Goal: Obtain resource: Obtain resource

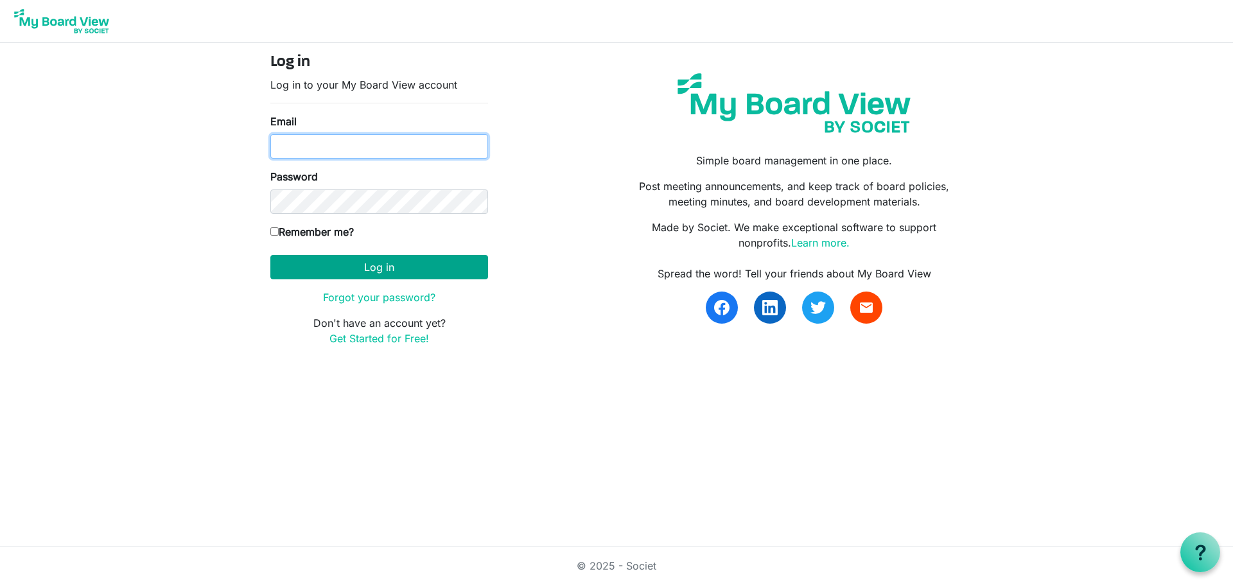
type input "joanna.chardola@gths.ca"
click at [390, 270] on button "Log in" at bounding box center [379, 267] width 218 height 24
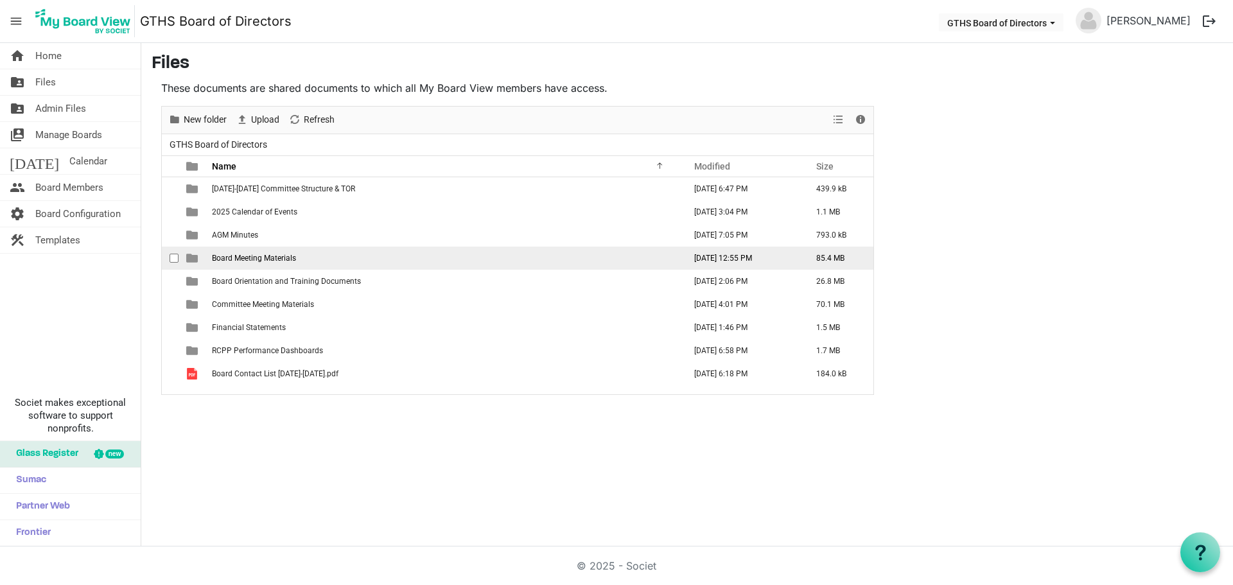
click at [252, 252] on td "Board Meeting Materials" at bounding box center [444, 258] width 472 height 23
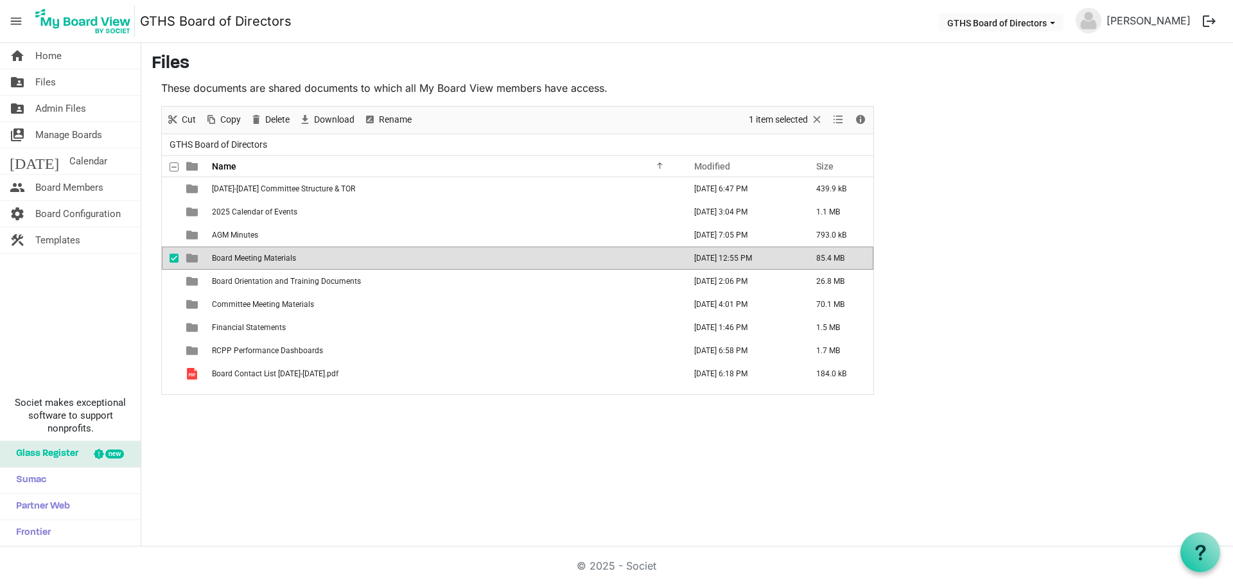
click at [253, 256] on span "Board Meeting Materials" at bounding box center [254, 258] width 84 height 9
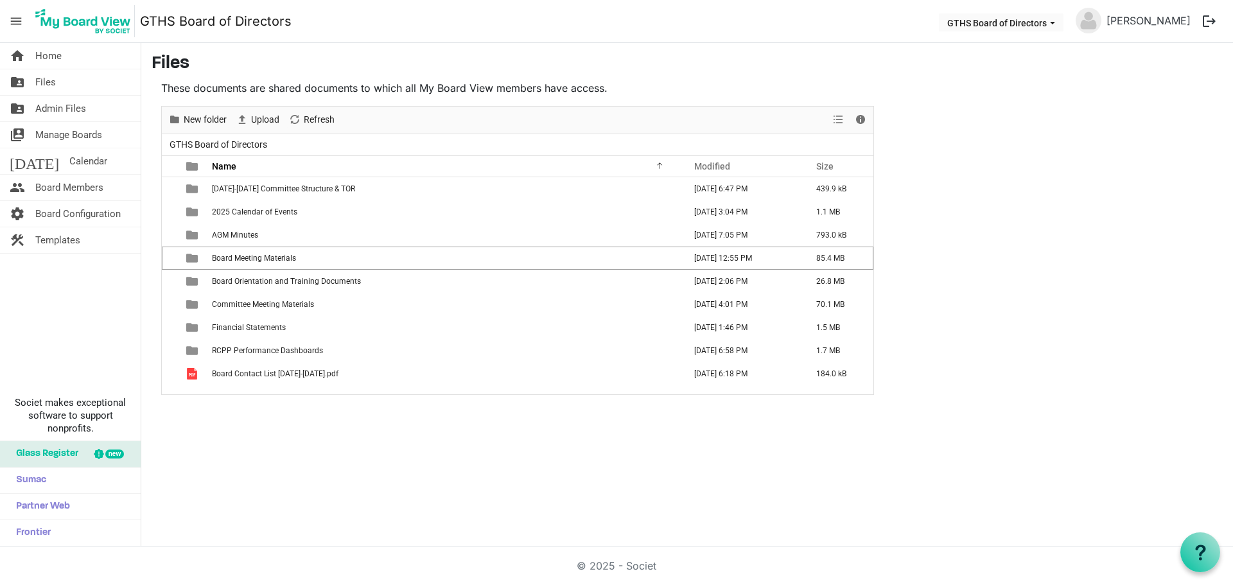
click at [254, 256] on span "Board Meeting Materials" at bounding box center [254, 258] width 84 height 9
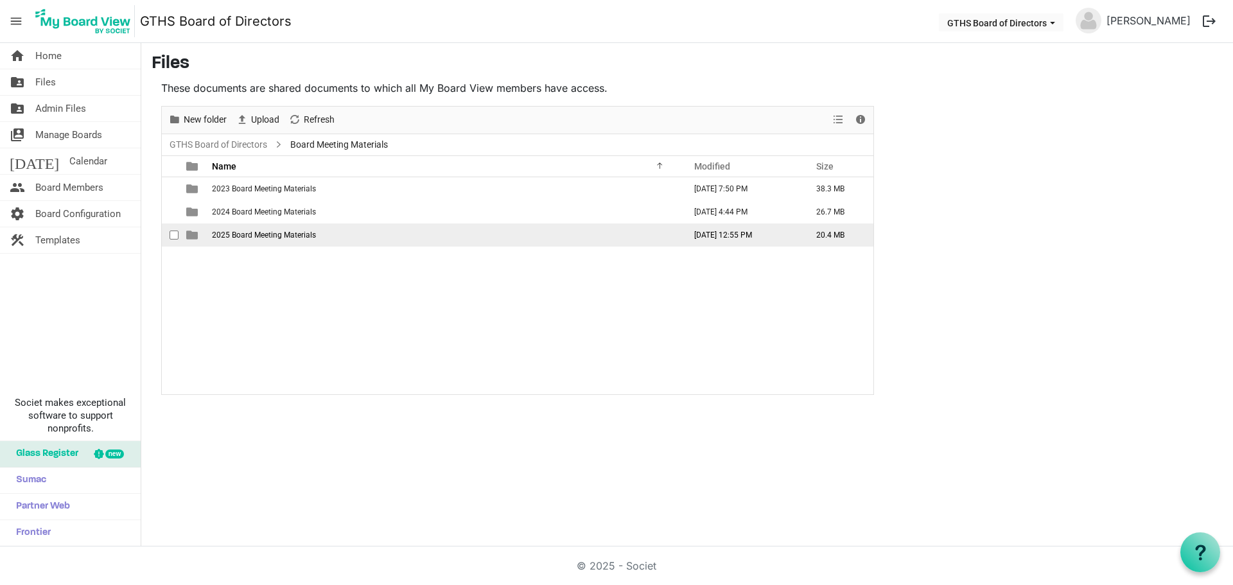
click at [260, 236] on span "2025 Board Meeting Materials" at bounding box center [264, 234] width 104 height 9
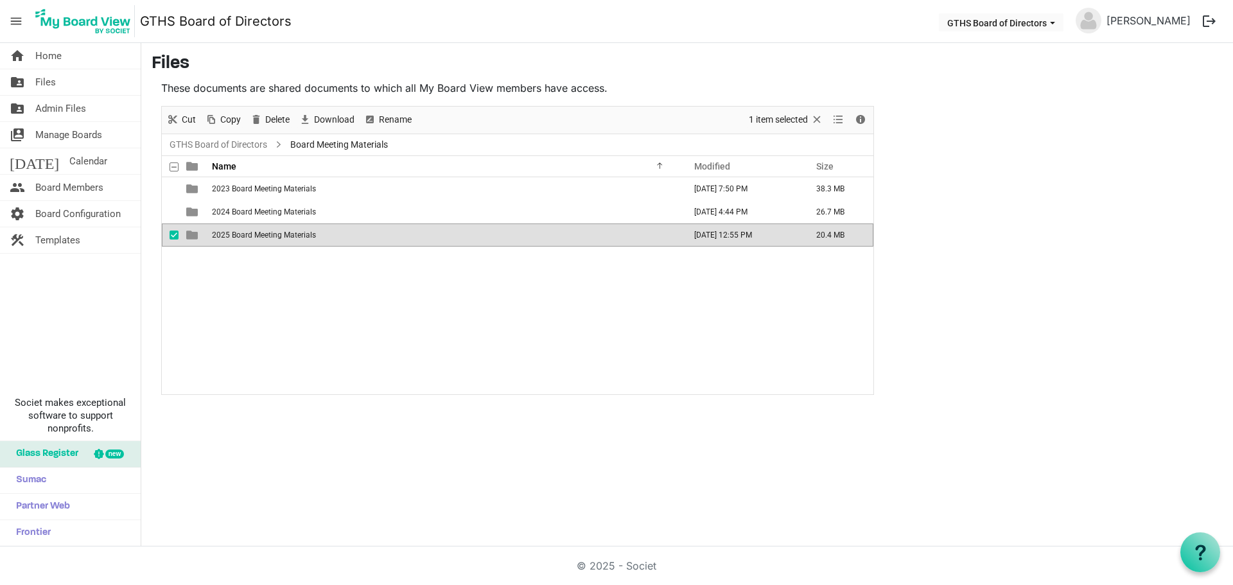
click at [260, 236] on span "2025 Board Meeting Materials" at bounding box center [264, 234] width 104 height 9
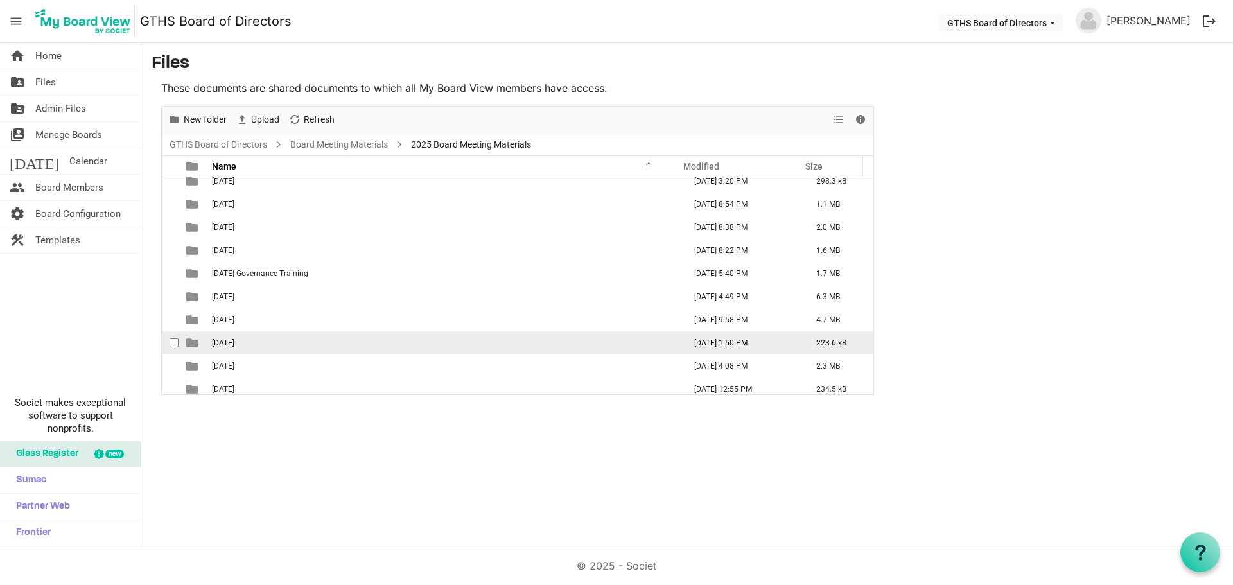
scroll to position [14, 0]
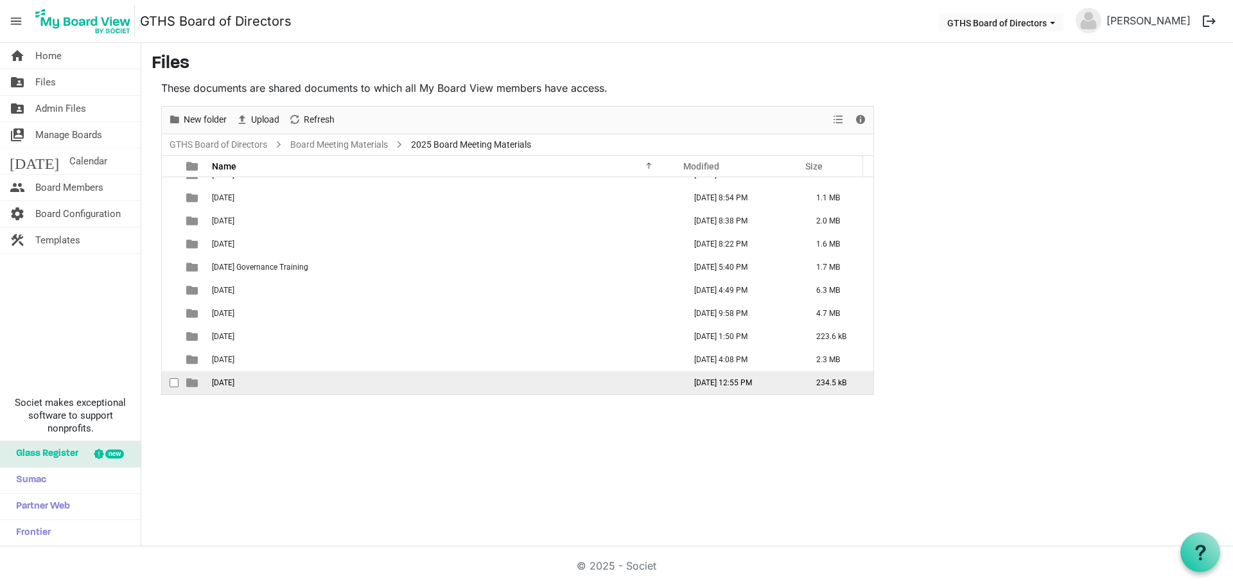
click at [234, 384] on span "[DATE]" at bounding box center [223, 382] width 22 height 9
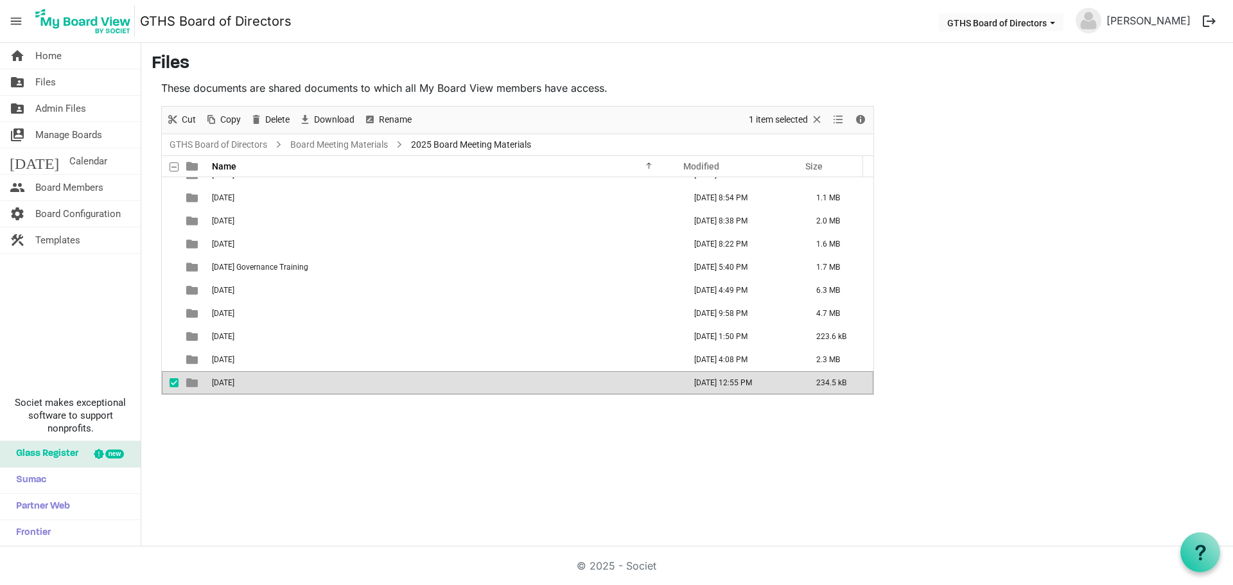
click at [234, 384] on span "[DATE]" at bounding box center [223, 382] width 22 height 9
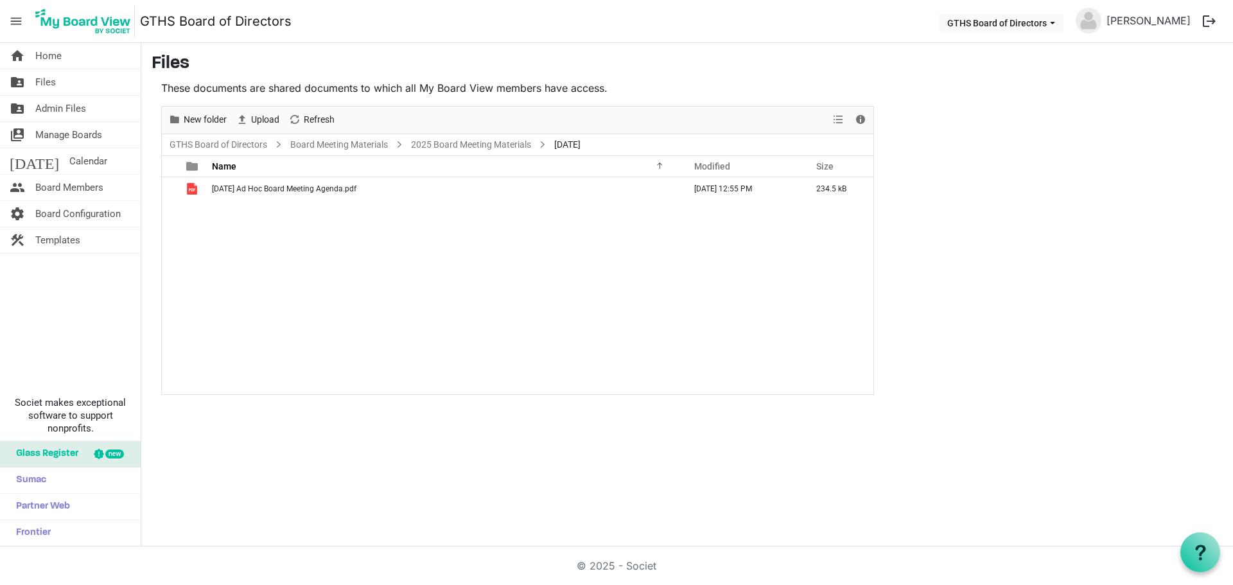
click at [975, 222] on main "Files These documents are shared documents to which all My Board View members h…" at bounding box center [686, 224] width 1091 height 362
